Goal: Submit feedback/report problem

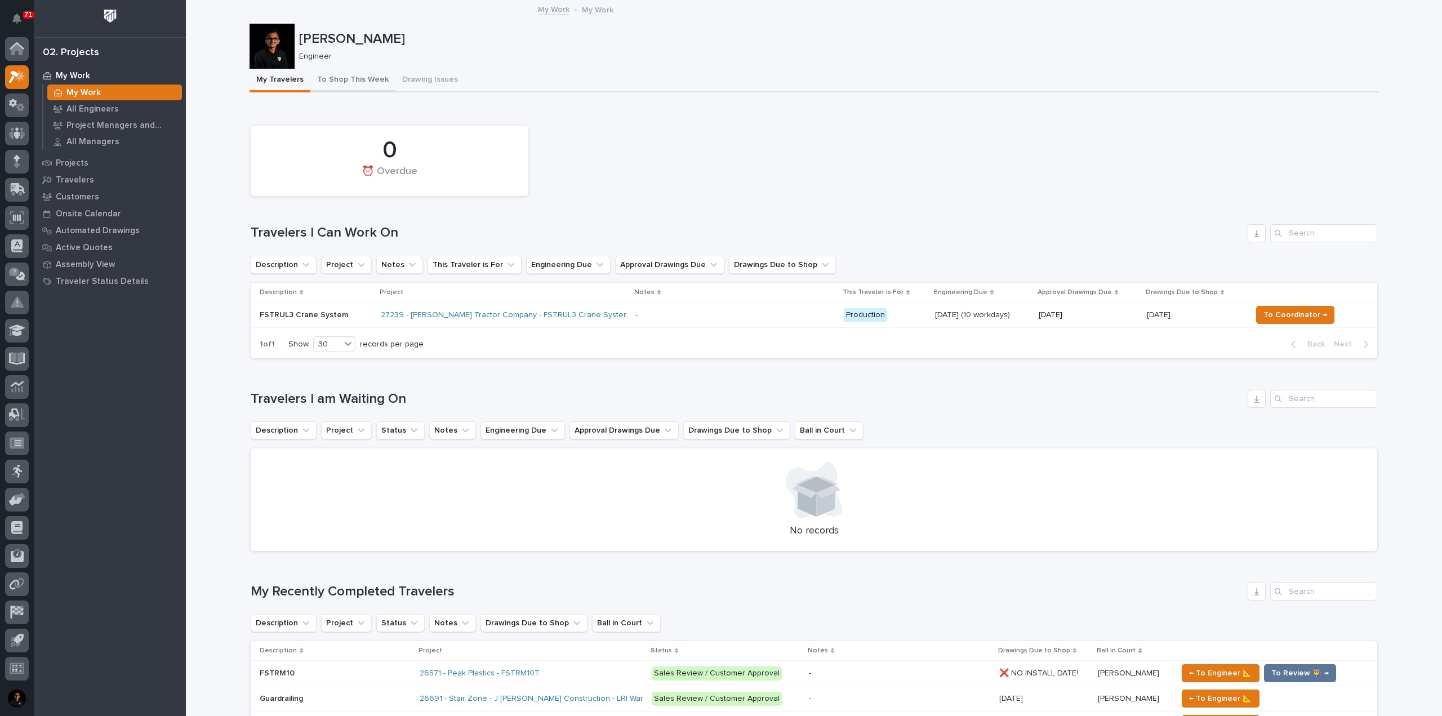
click at [355, 81] on button "To Shop This Week" at bounding box center [352, 81] width 85 height 24
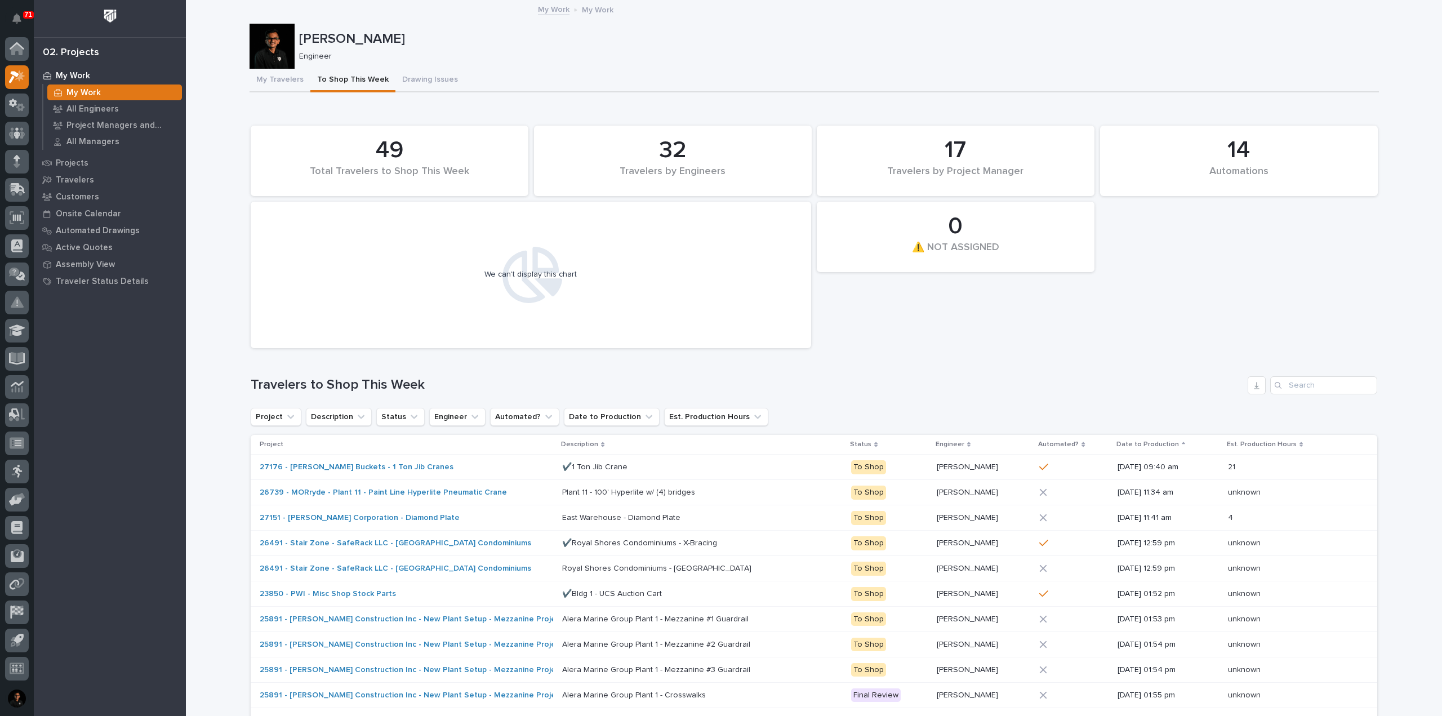
drag, startPoint x: 487, startPoint y: 257, endPoint x: 513, endPoint y: 283, distance: 36.3
click at [487, 257] on div "We can't display this chart" at bounding box center [530, 274] width 549 height 135
click at [514, 284] on icon at bounding box center [531, 275] width 64 height 56
drag, startPoint x: 516, startPoint y: 281, endPoint x: 579, endPoint y: 286, distance: 62.8
click at [580, 289] on div "We can't display this chart" at bounding box center [530, 274] width 549 height 135
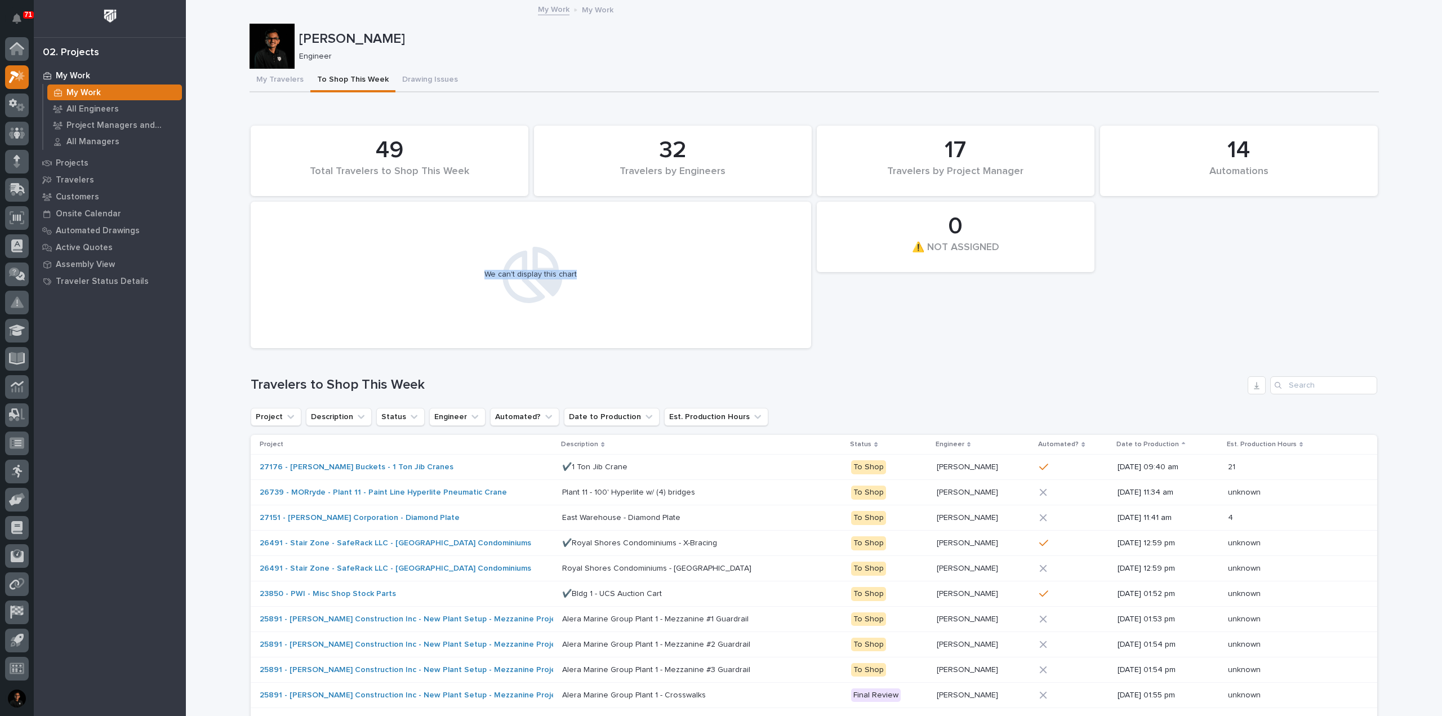
drag, startPoint x: 629, startPoint y: 306, endPoint x: 619, endPoint y: 293, distance: 16.9
click at [629, 306] on div "We can't display this chart" at bounding box center [530, 274] width 549 height 135
